Goal: Navigation & Orientation: Find specific page/section

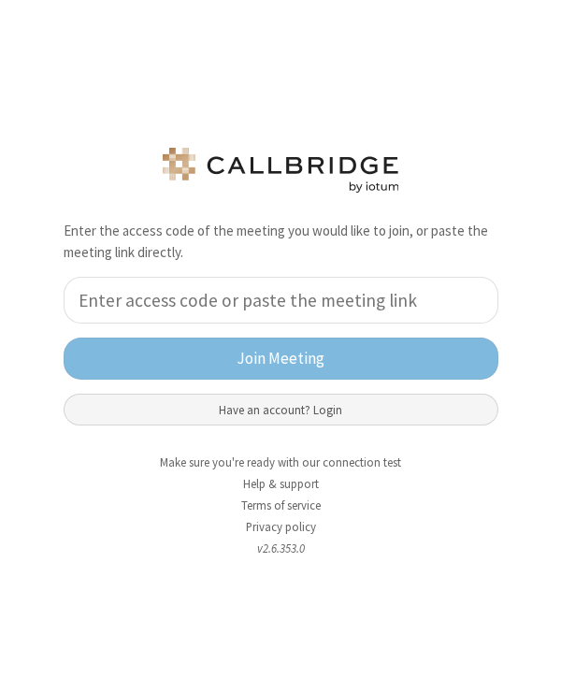
click at [290, 412] on button "Have an account? Login" at bounding box center [281, 410] width 435 height 32
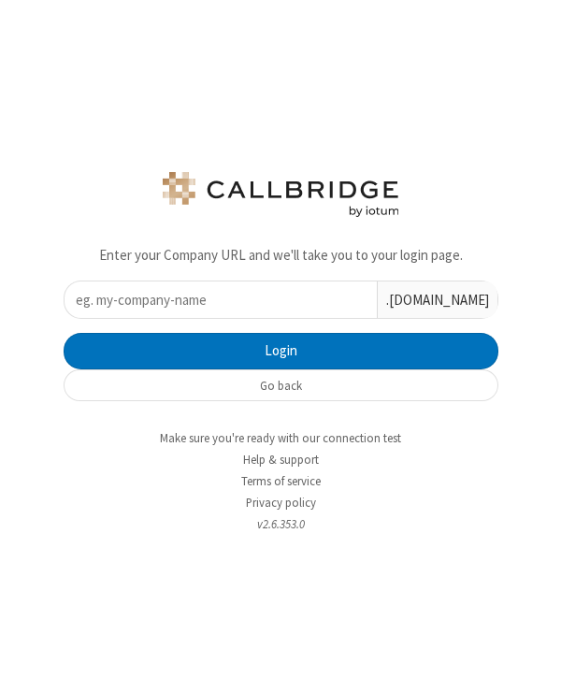
click at [280, 300] on input "text" at bounding box center [221, 300] width 313 height 36
type input "iotum"
click at [64, 333] on button "Login" at bounding box center [281, 351] width 435 height 37
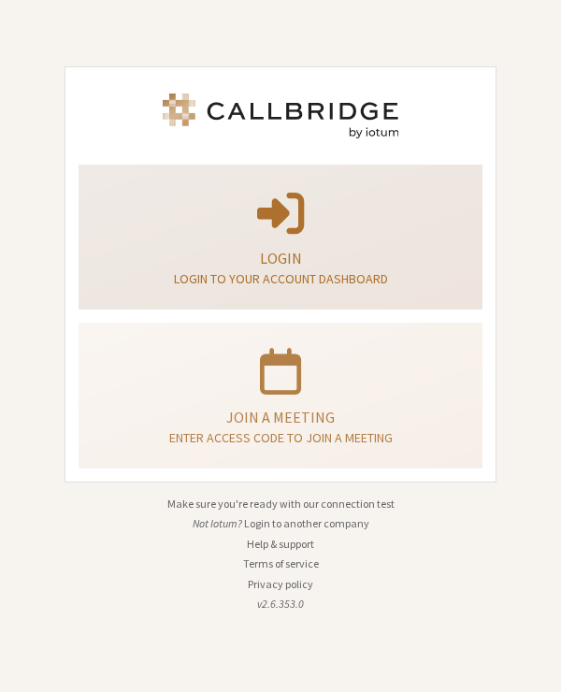
click at [277, 262] on p "Login" at bounding box center [280, 258] width 357 height 22
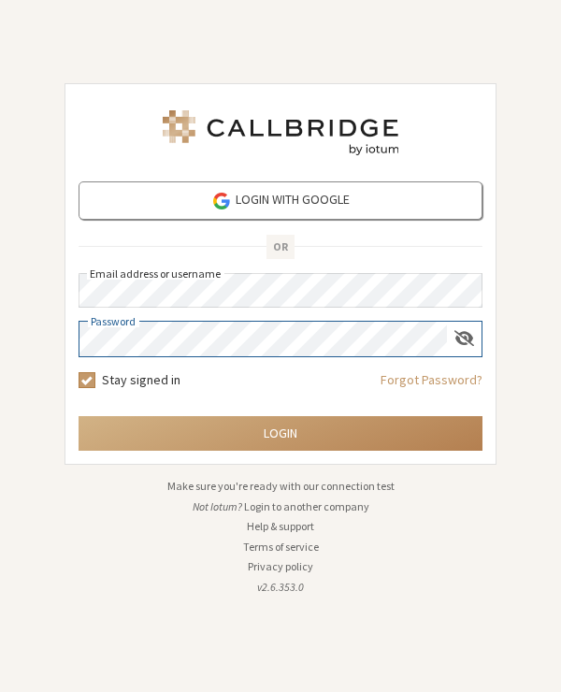
click at [79, 416] on button "Login" at bounding box center [281, 433] width 404 height 35
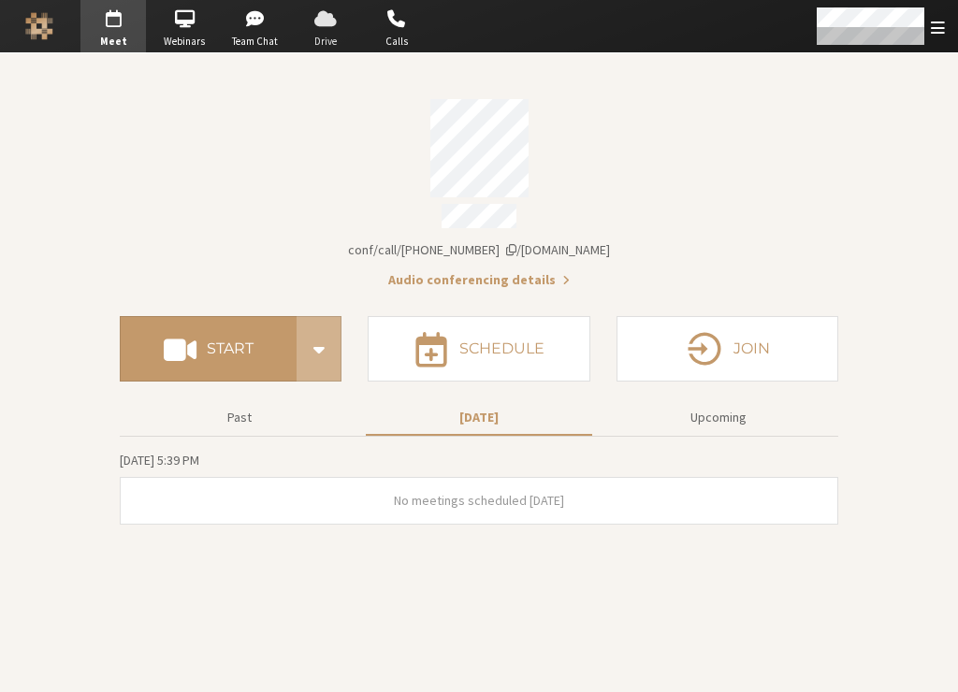
click at [322, 43] on span "Drive" at bounding box center [325, 42] width 65 height 16
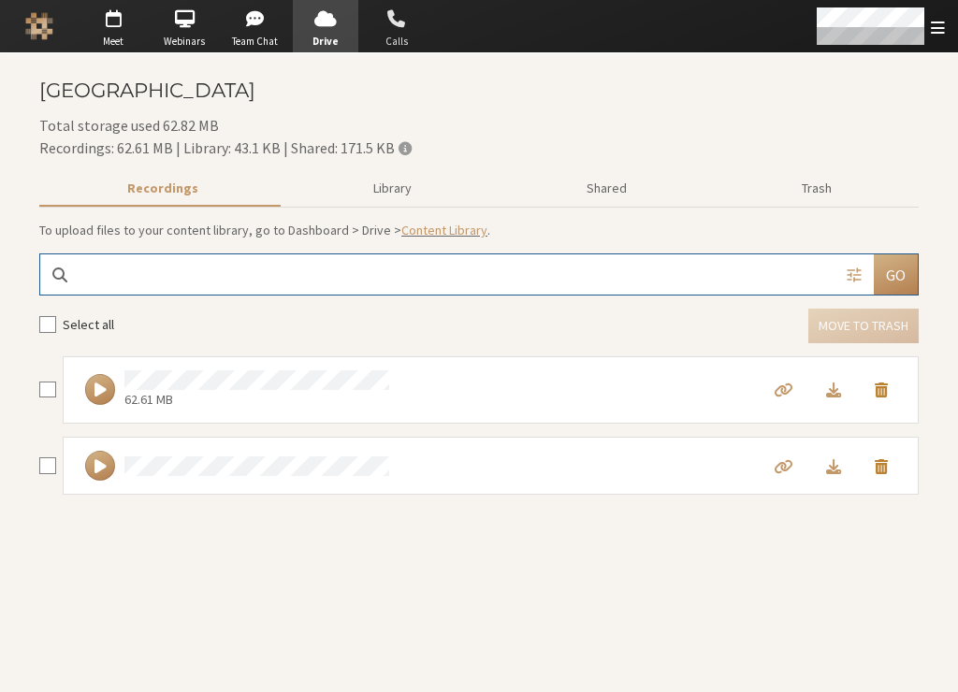
click at [378, 30] on span "button" at bounding box center [396, 19] width 65 height 30
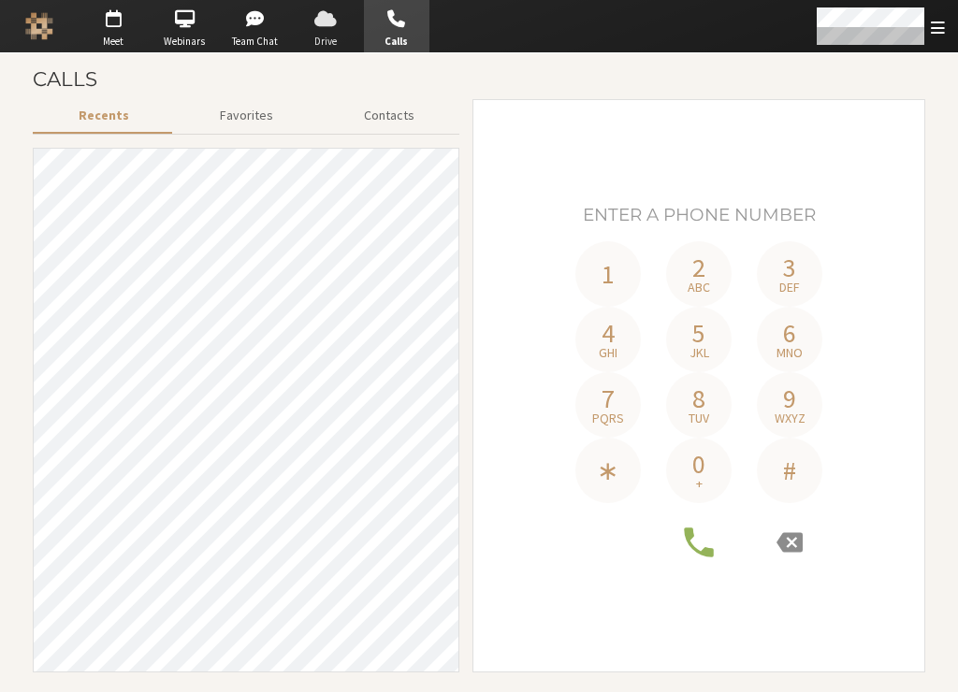
click at [334, 34] on span "Drive" at bounding box center [325, 42] width 65 height 16
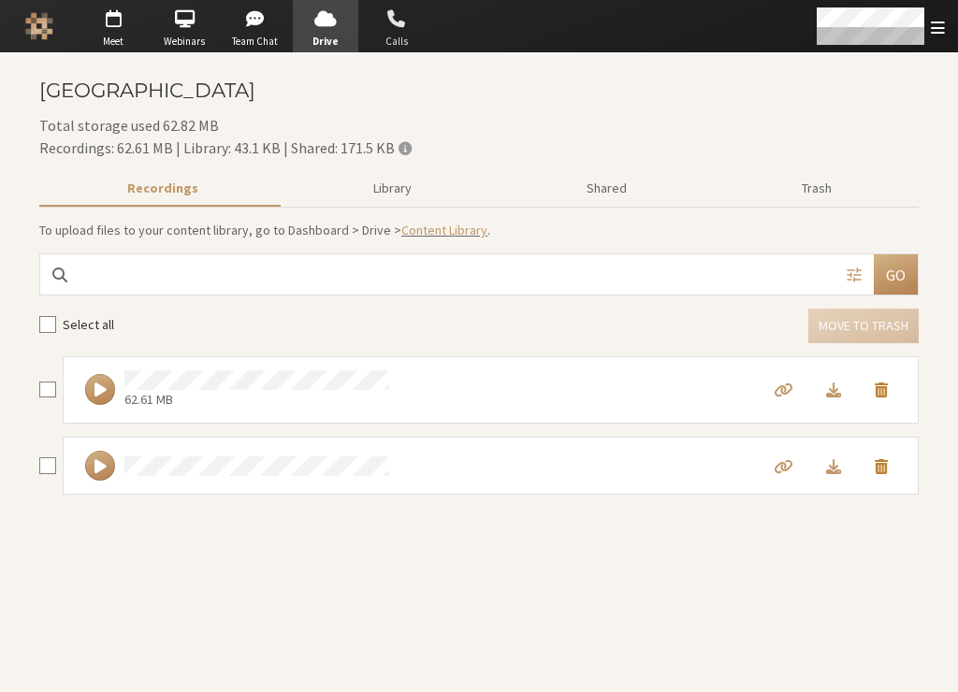
click at [384, 35] on span "Calls" at bounding box center [396, 42] width 65 height 16
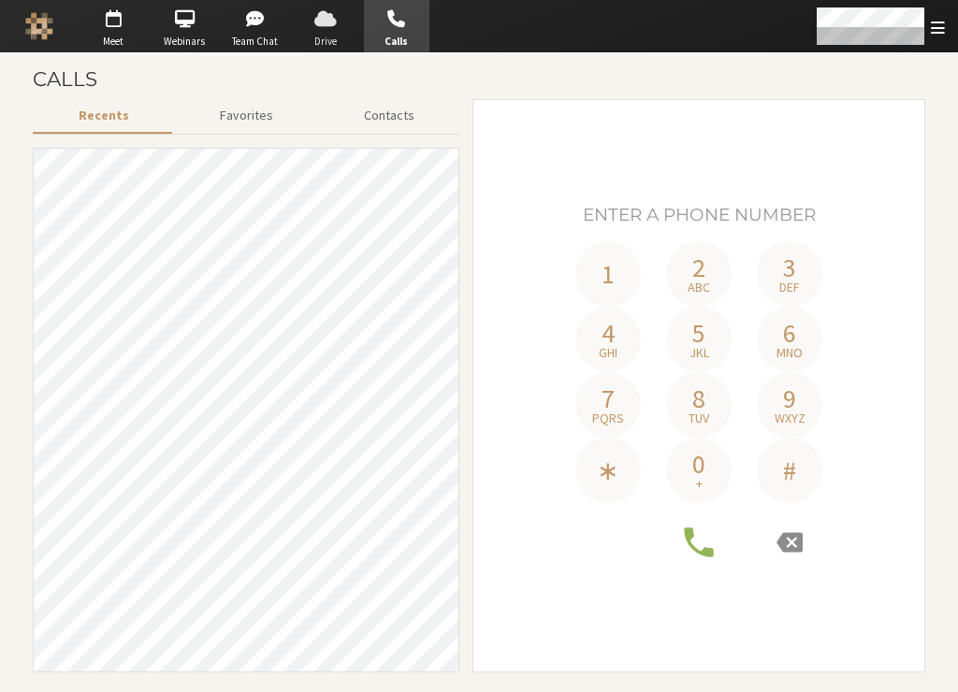
click at [349, 36] on span "Drive" at bounding box center [325, 42] width 65 height 16
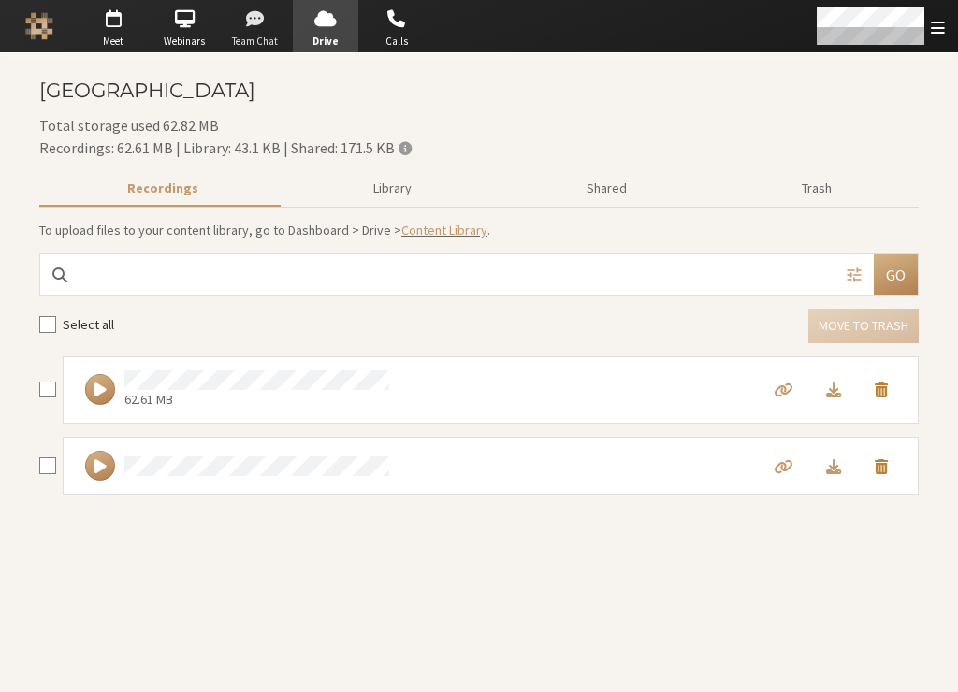
click at [274, 30] on span "button" at bounding box center [255, 19] width 65 height 30
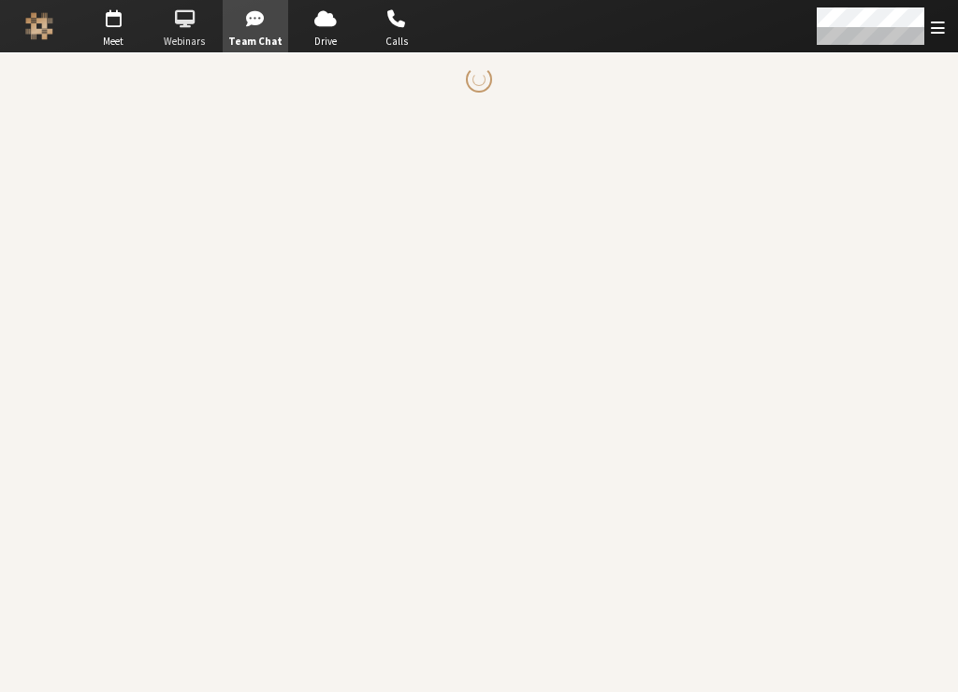
click at [188, 27] on span "button" at bounding box center [184, 19] width 65 height 30
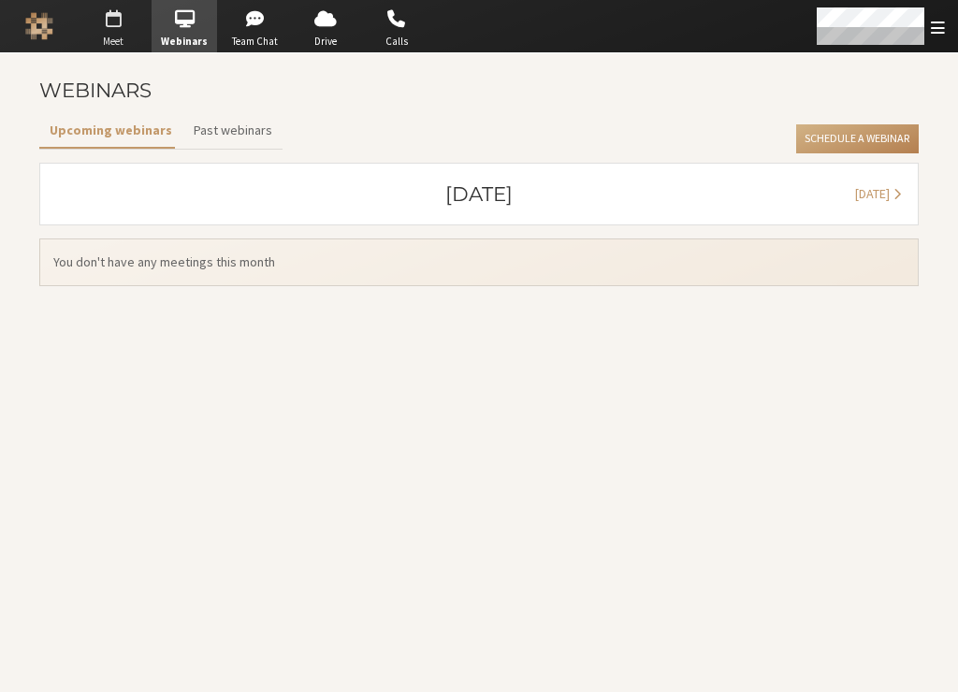
click at [138, 24] on span "button" at bounding box center [112, 19] width 65 height 30
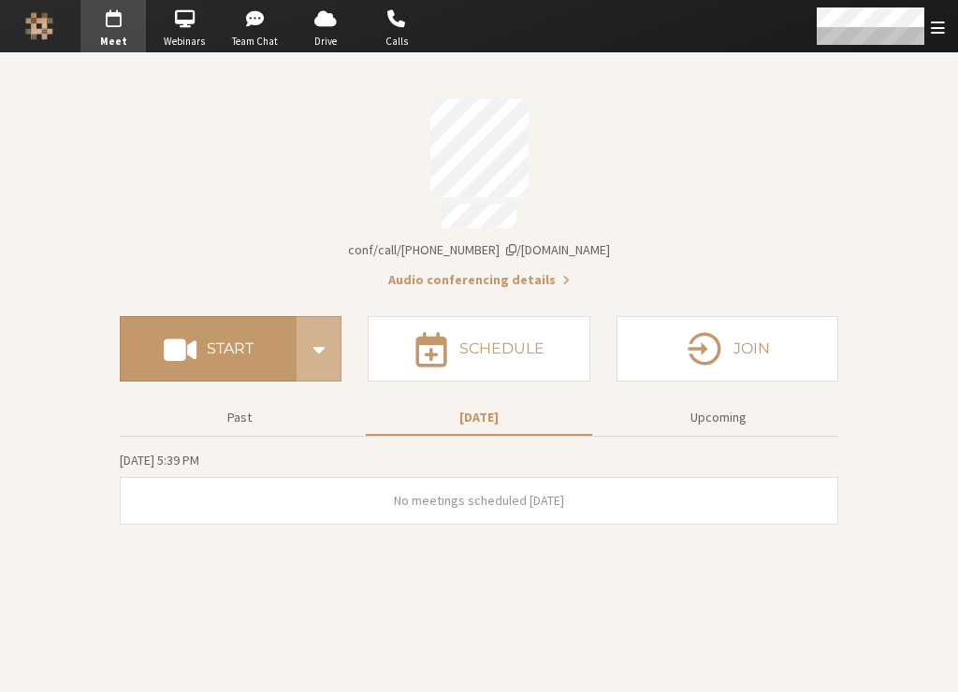
click at [47, 25] on img "Logo" at bounding box center [39, 26] width 28 height 28
click at [122, 22] on span "button" at bounding box center [112, 19] width 65 height 30
click at [187, 17] on span "button" at bounding box center [184, 19] width 65 height 30
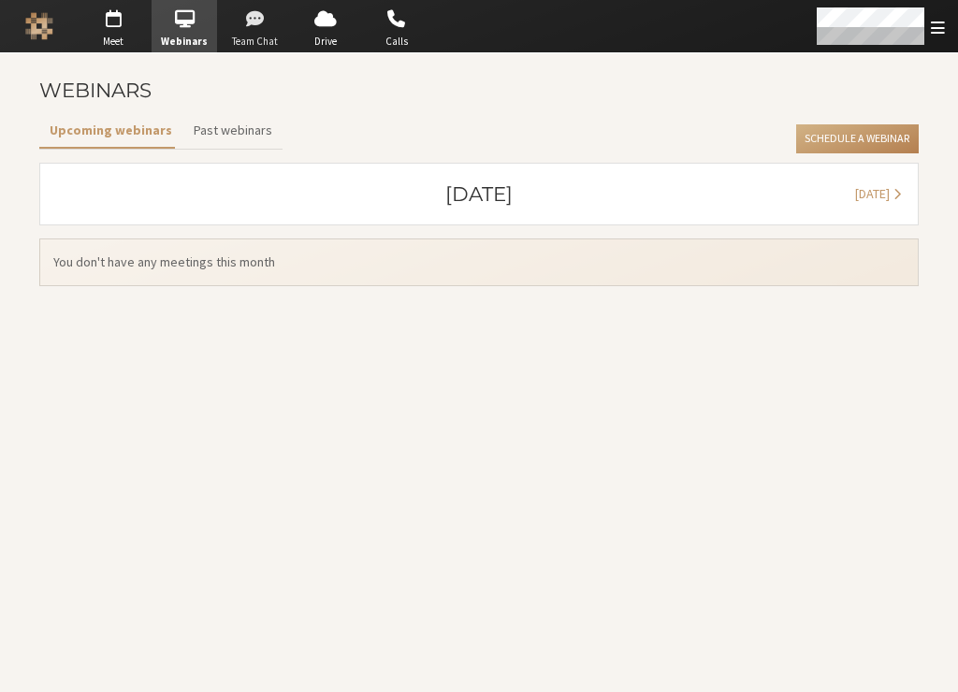
click at [235, 21] on span "button" at bounding box center [255, 19] width 65 height 30
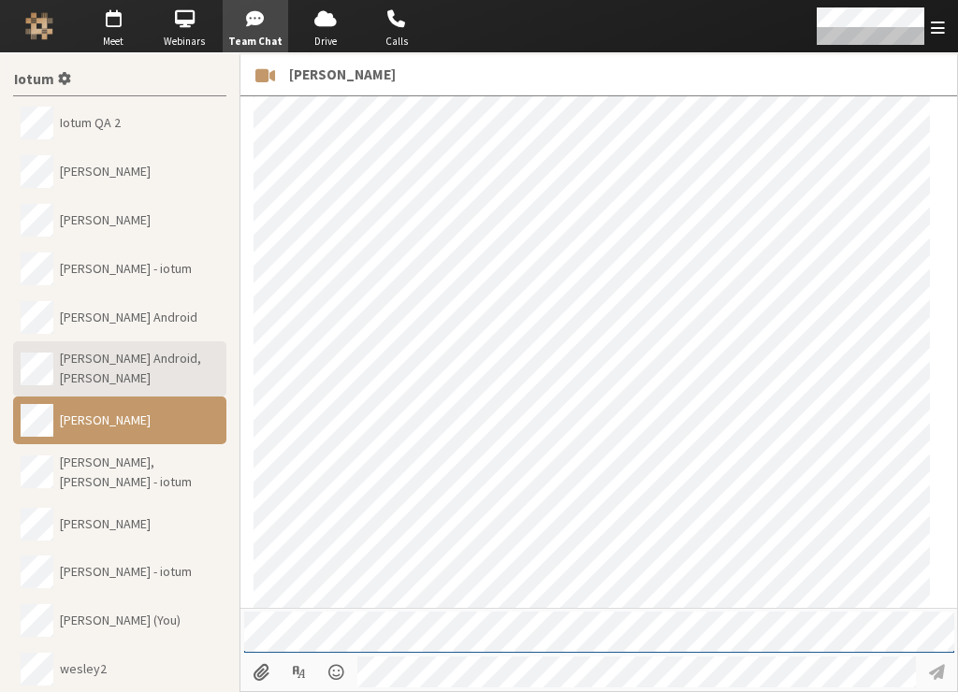
scroll to position [261, 0]
